Goal: Task Accomplishment & Management: Manage account settings

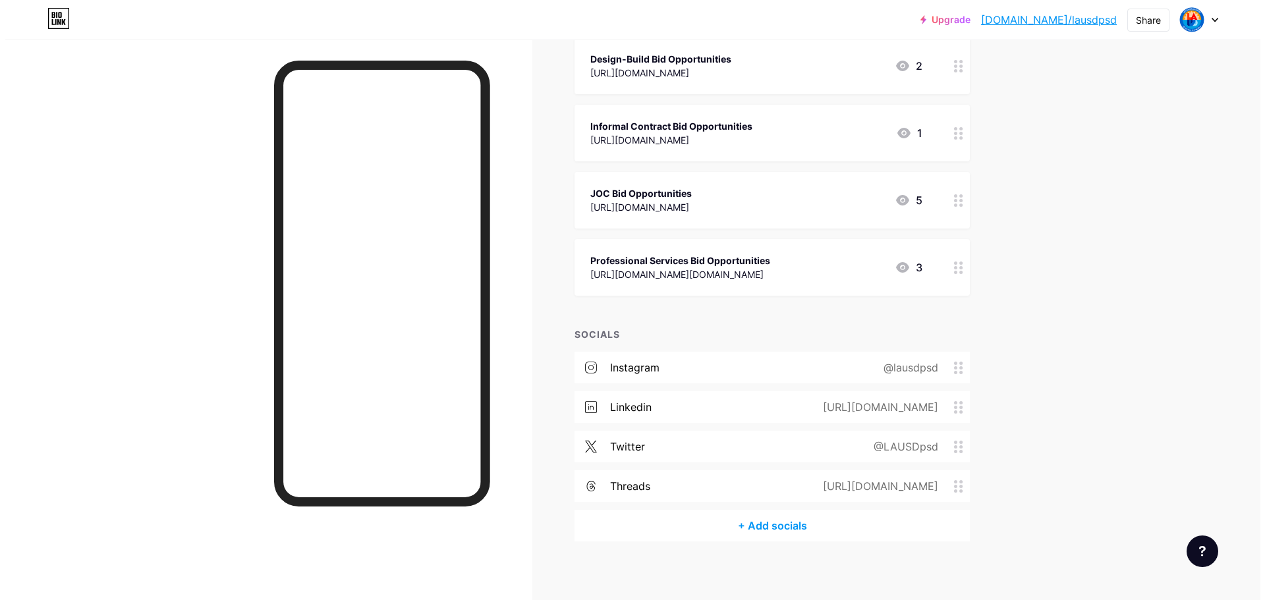
scroll to position [849, 0]
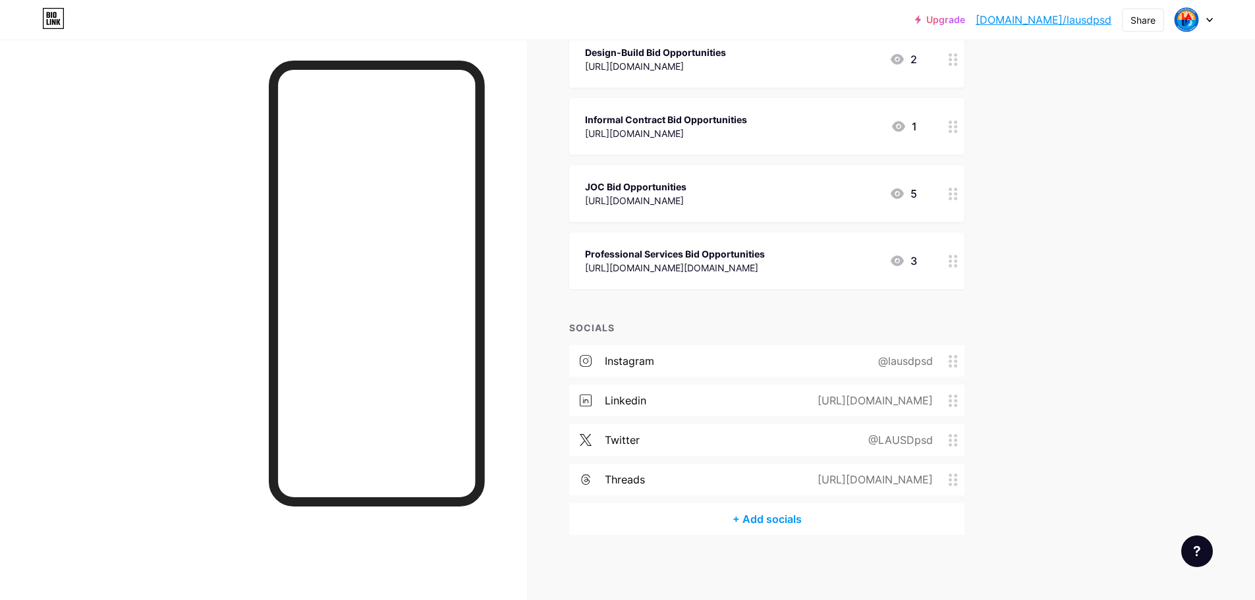
click at [722, 517] on div "+ Add socials" at bounding box center [766, 519] width 395 height 32
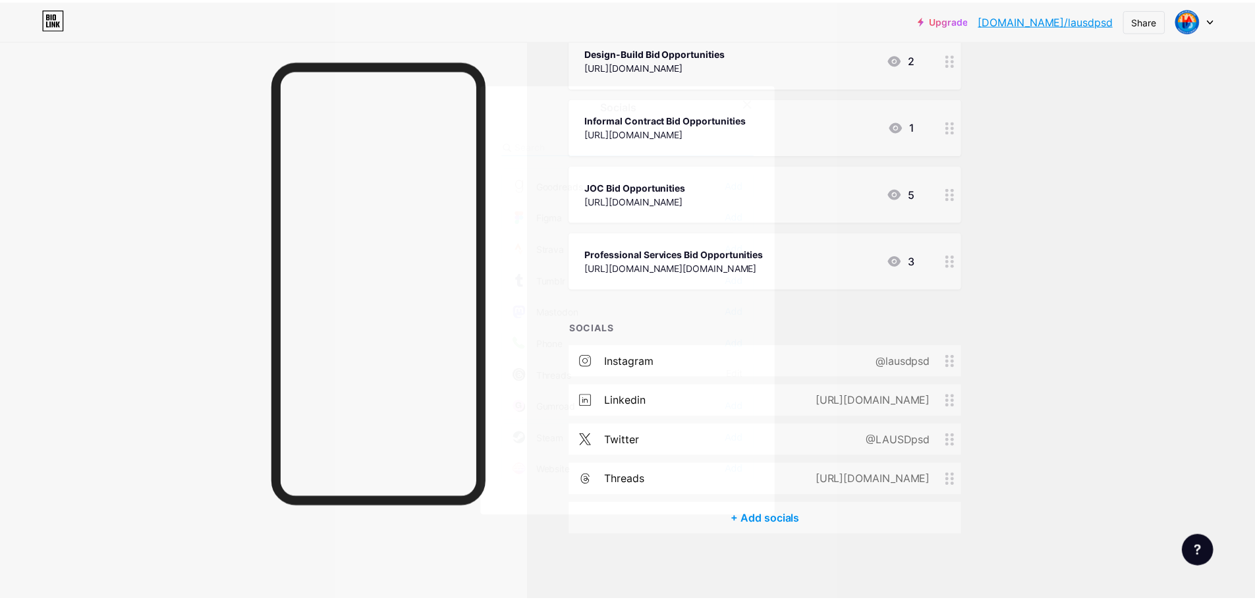
scroll to position [1189, 0]
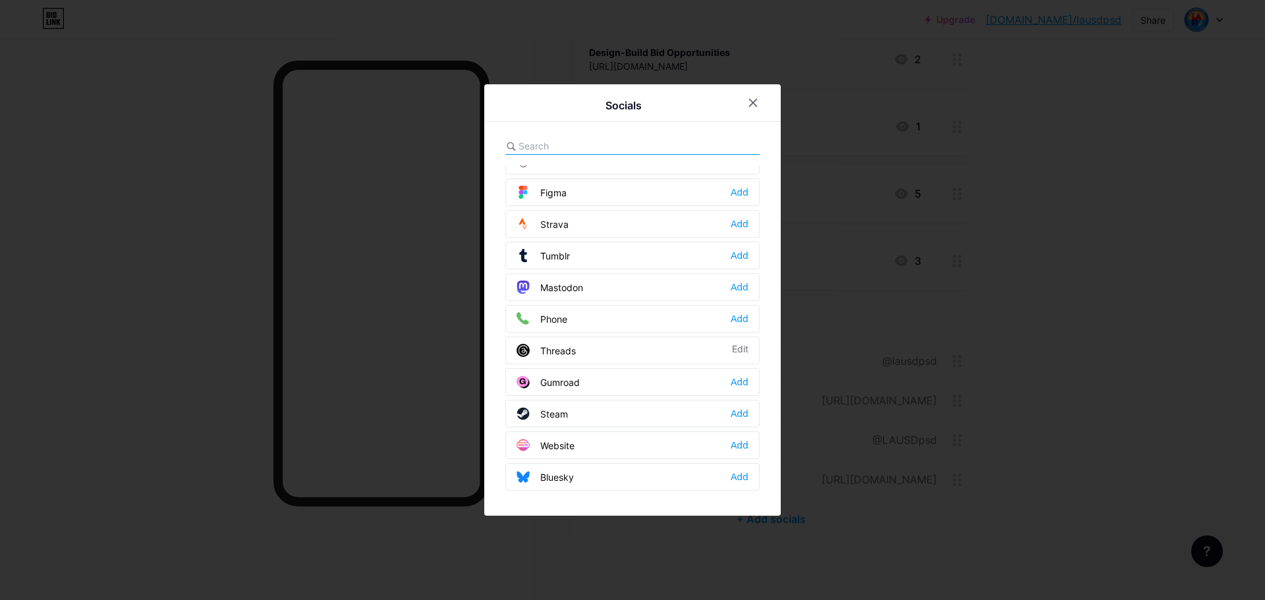
click at [631, 318] on div "Phone Add" at bounding box center [632, 319] width 254 height 28
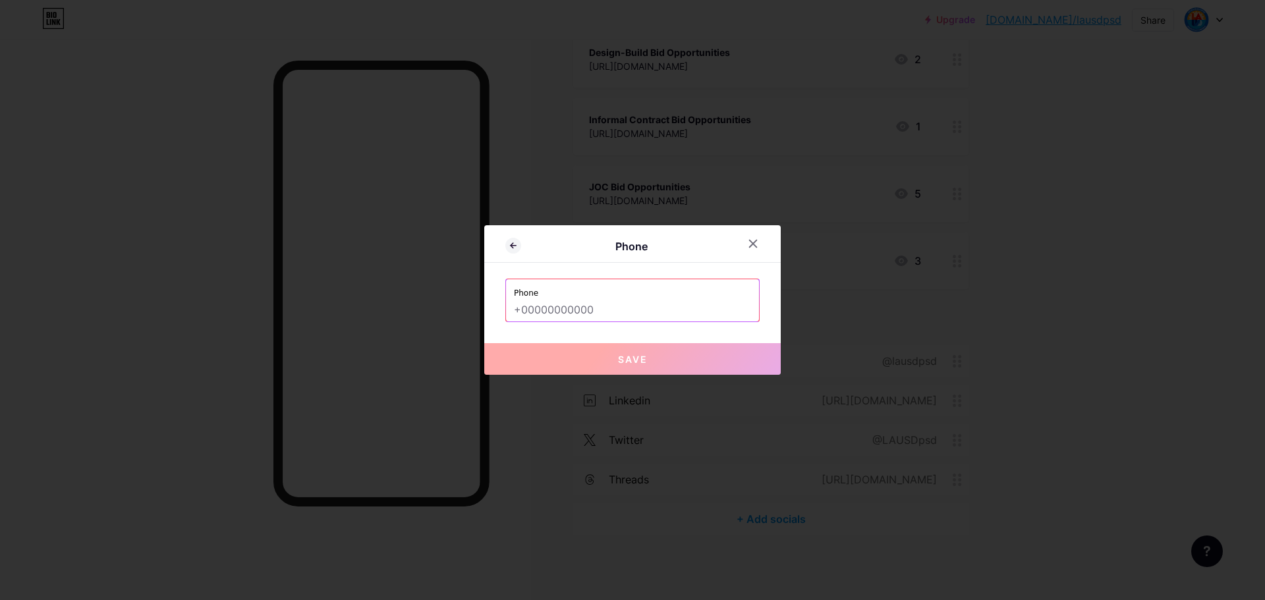
click at [631, 314] on input "text" at bounding box center [632, 310] width 237 height 22
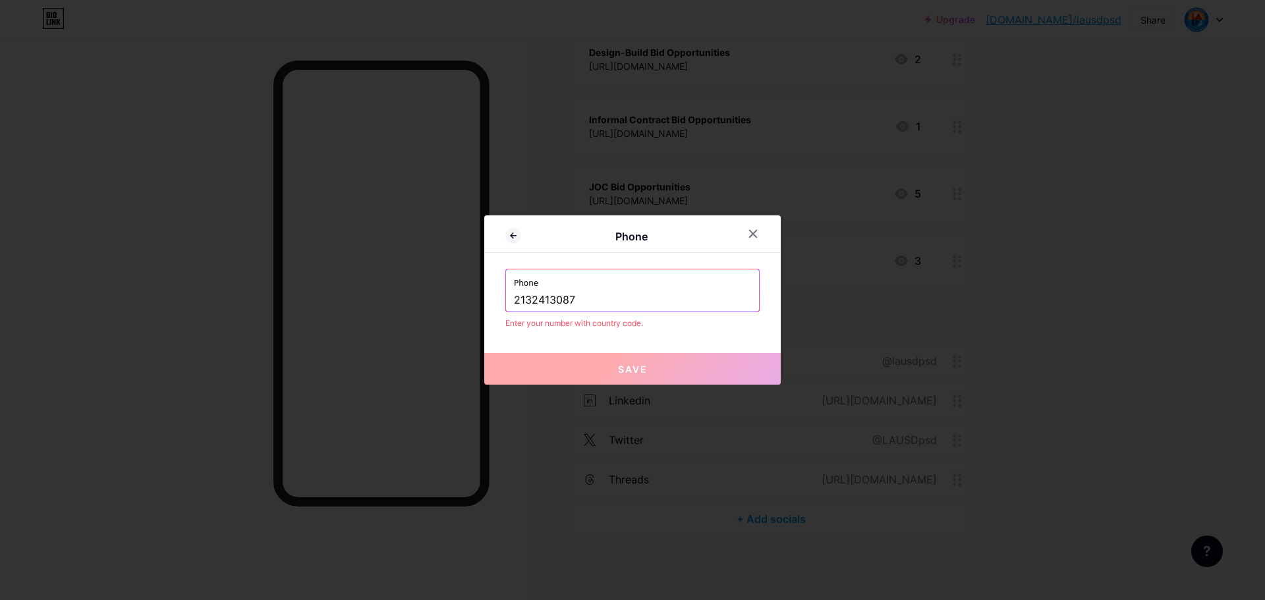
click at [516, 298] on input "2132413087" at bounding box center [632, 300] width 237 height 22
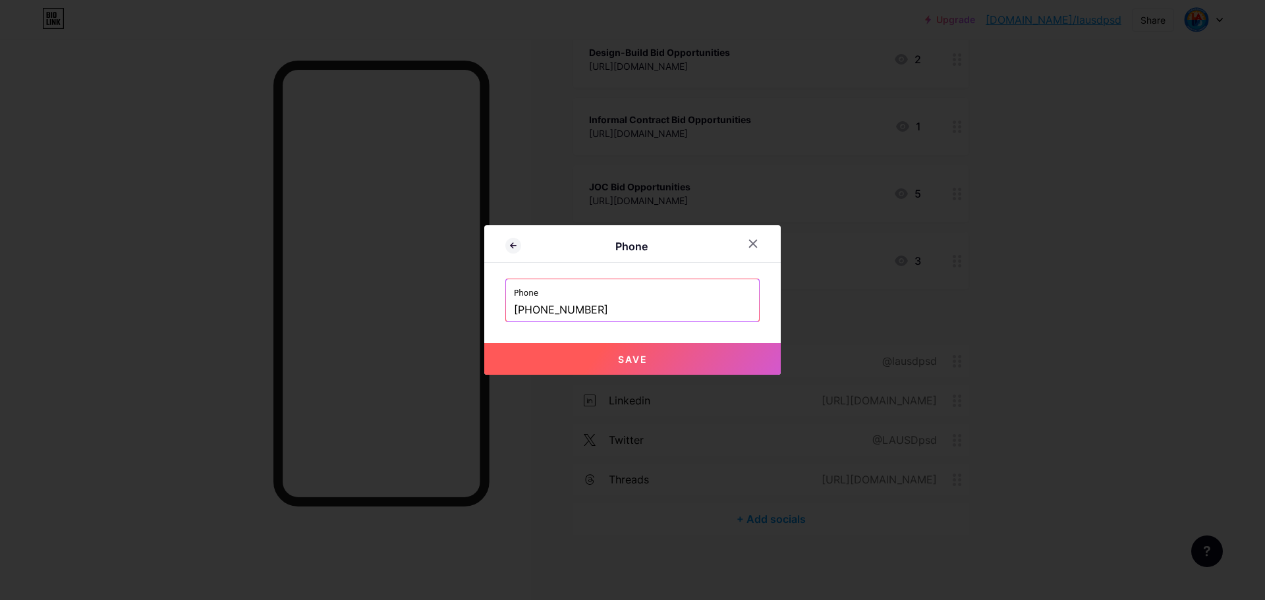
click at [615, 353] on button "Save" at bounding box center [632, 359] width 296 height 32
type input "tel:[PHONE_NUMBER]"
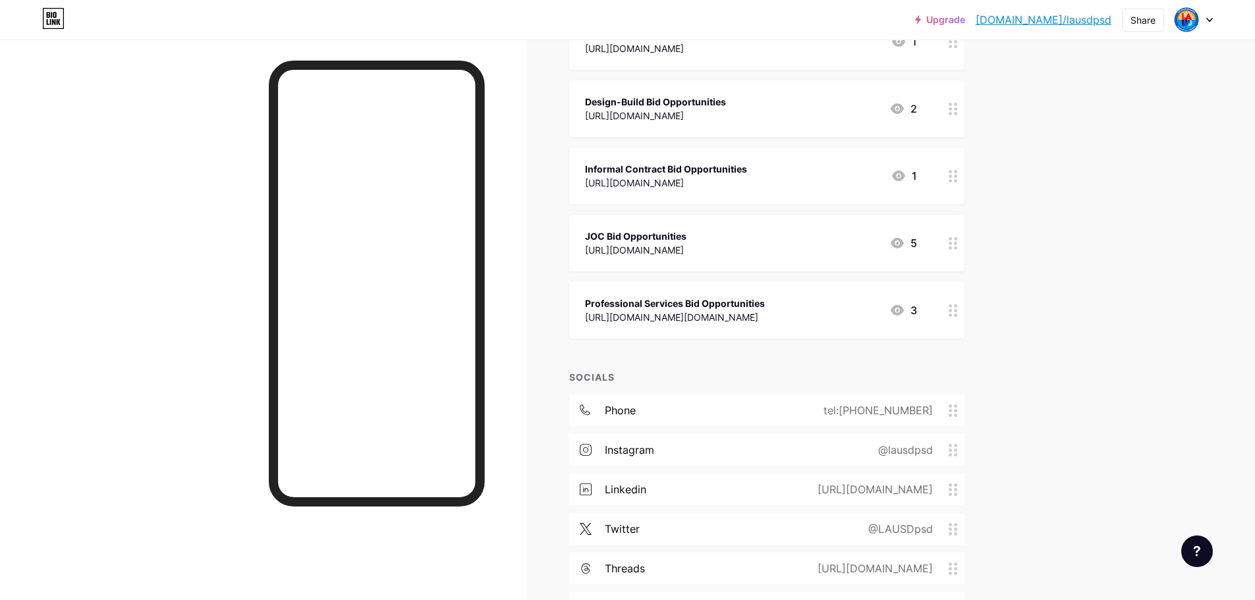
scroll to position [888, 0]
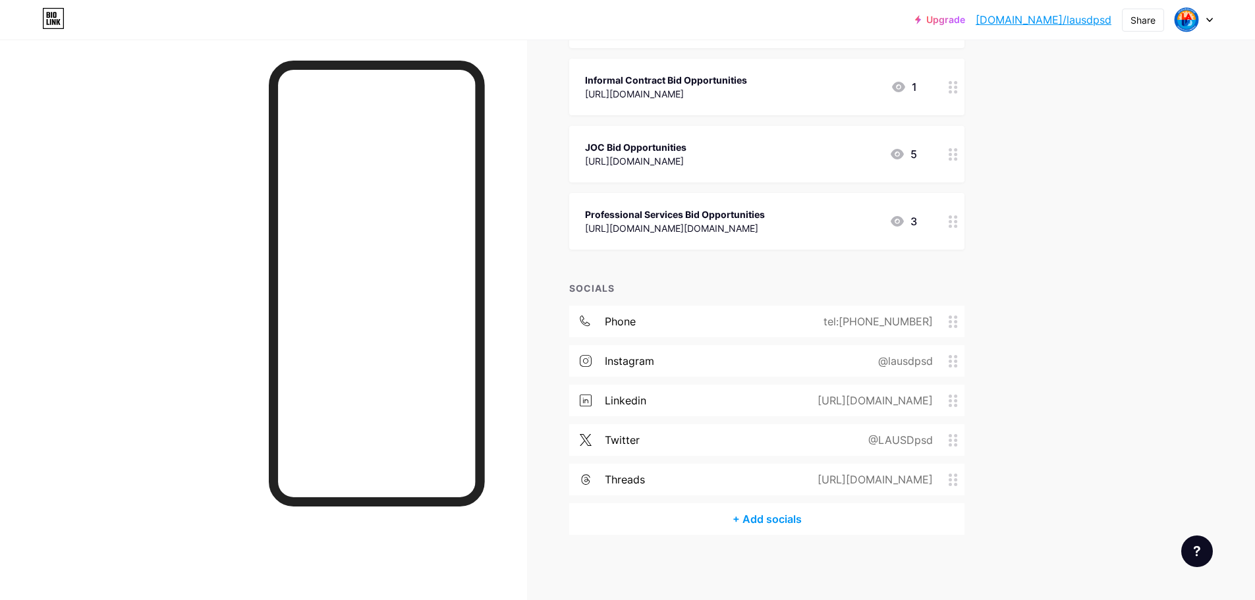
click at [911, 324] on div "tel:[PHONE_NUMBER]" at bounding box center [876, 322] width 146 height 16
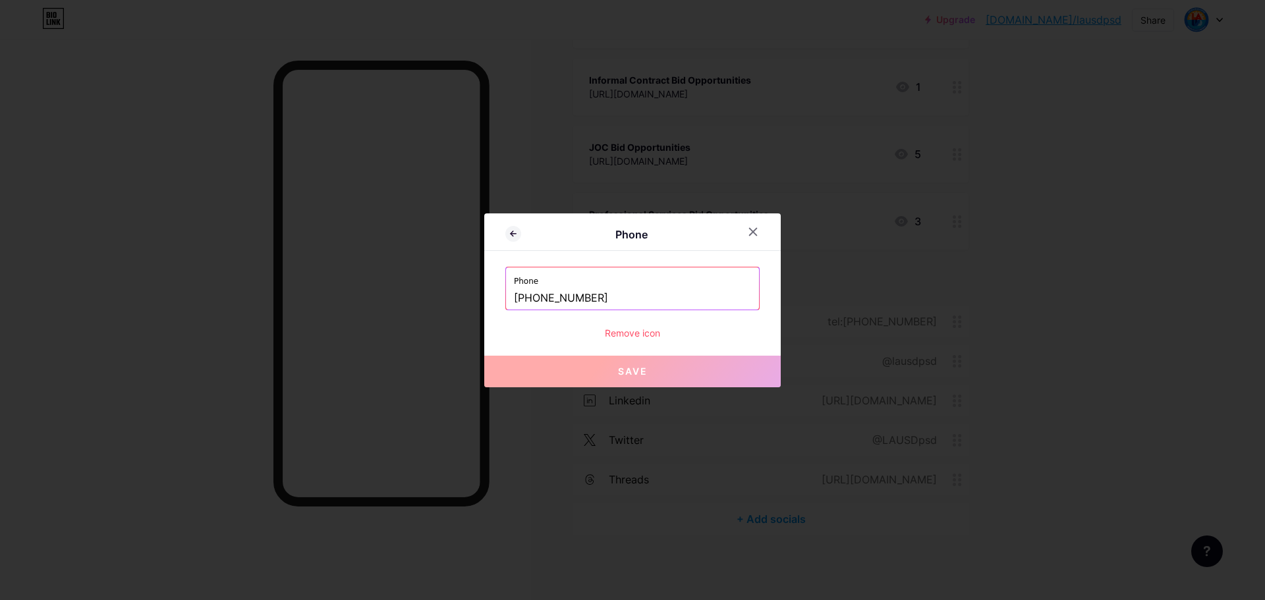
drag, startPoint x: 571, startPoint y: 295, endPoint x: 515, endPoint y: 296, distance: 56.0
click at [515, 296] on input "[PHONE_NUMBER]" at bounding box center [632, 298] width 237 height 22
click at [622, 329] on div "Remove icon" at bounding box center [632, 333] width 254 height 14
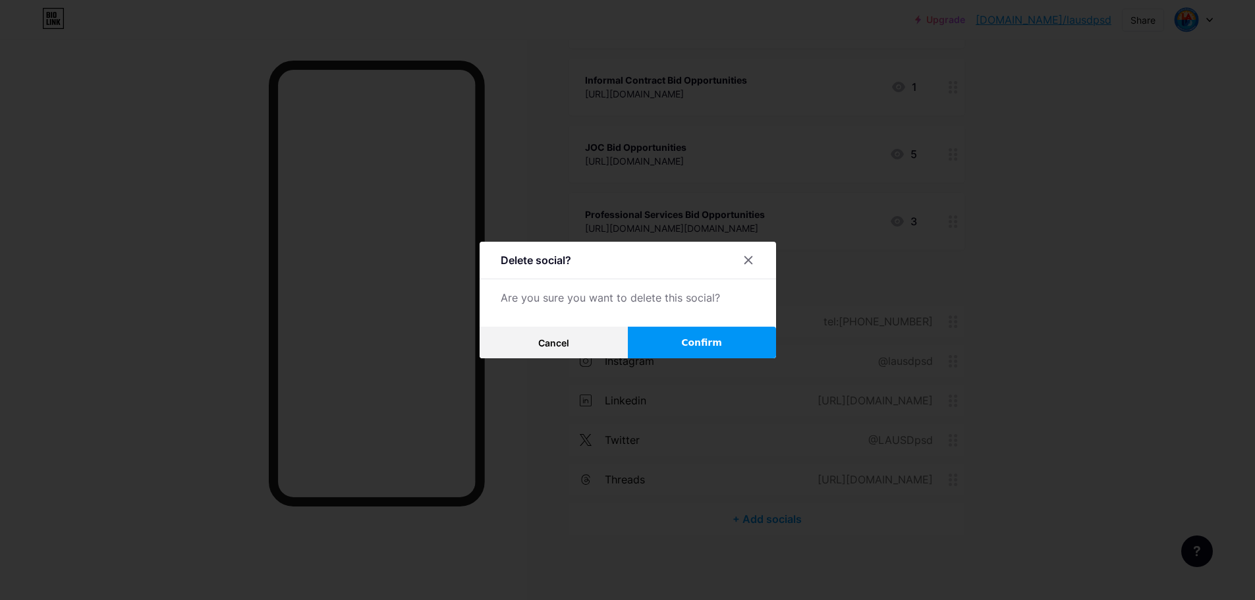
click at [725, 338] on button "Confirm" at bounding box center [702, 343] width 148 height 32
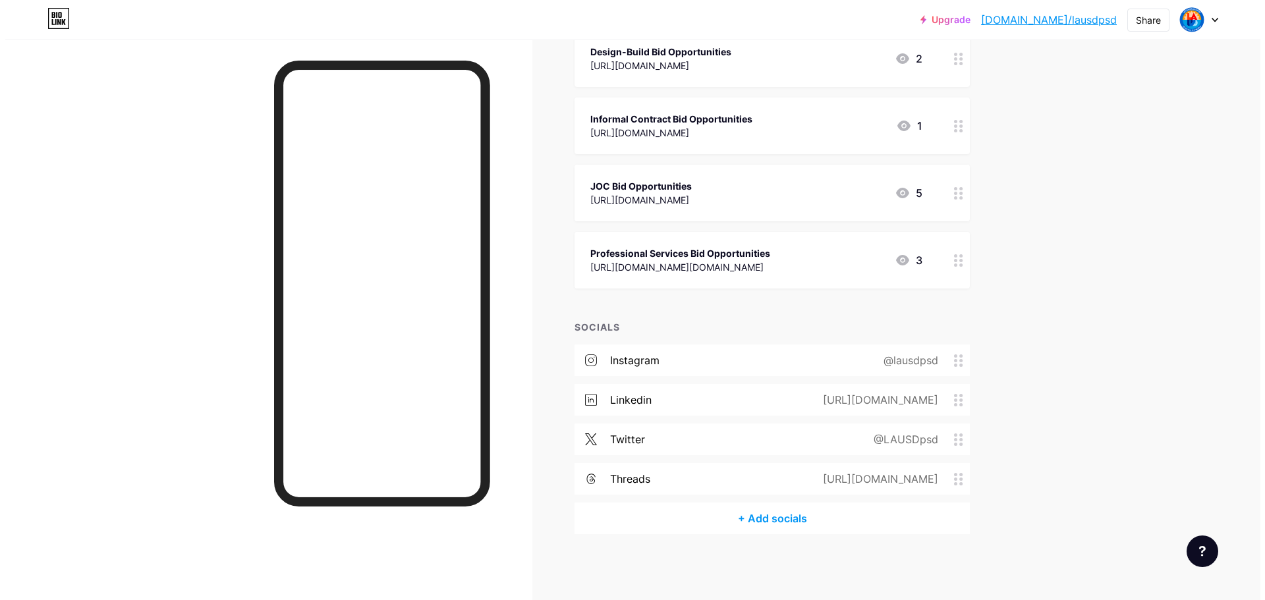
scroll to position [849, 0]
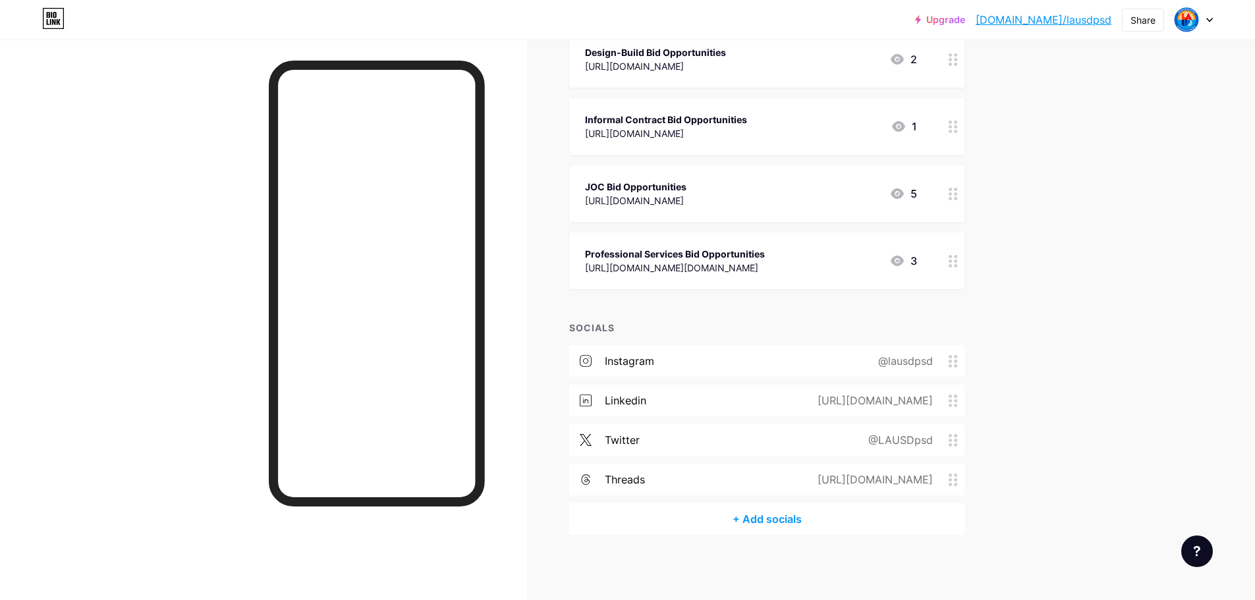
click at [781, 523] on div "+ Add socials" at bounding box center [766, 519] width 395 height 32
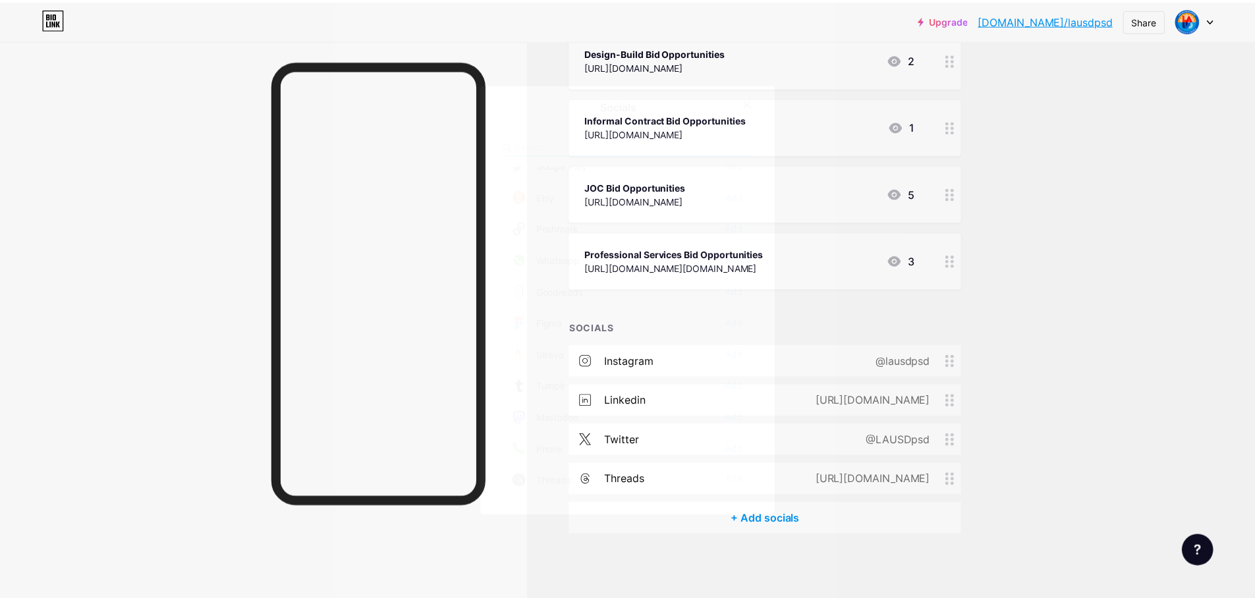
scroll to position [1057, 0]
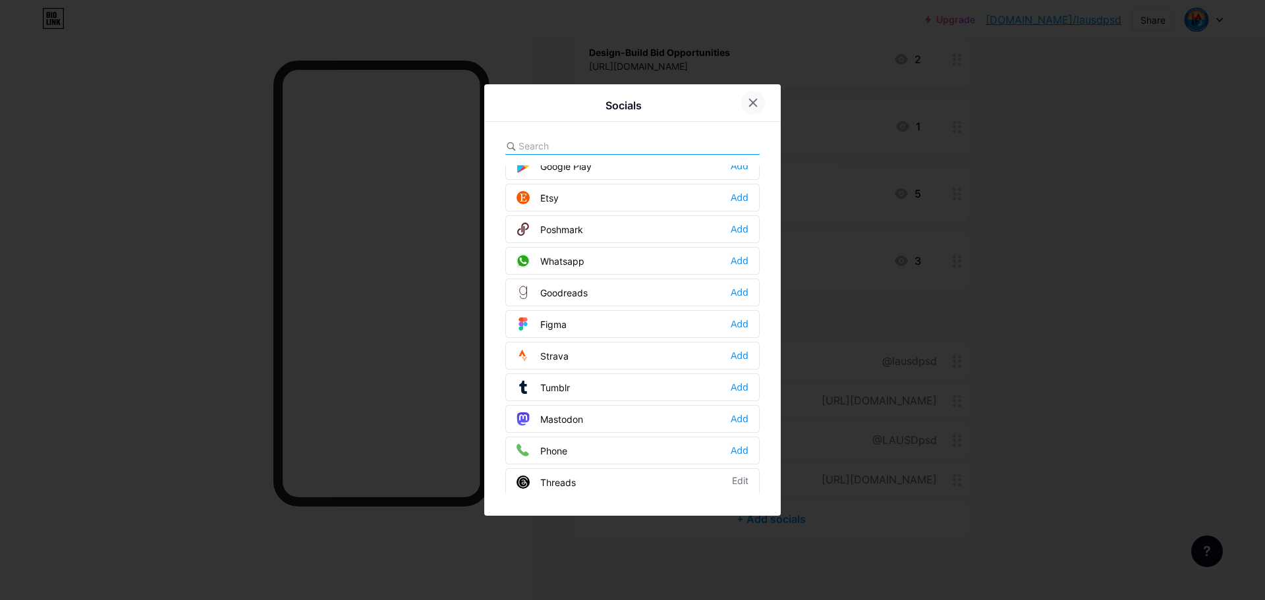
click at [750, 99] on icon at bounding box center [753, 103] width 11 height 11
